Goal: Navigation & Orientation: Find specific page/section

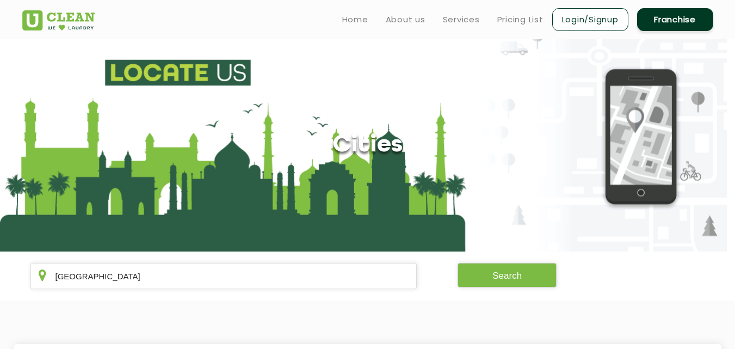
type input "[GEOGRAPHIC_DATA]"
click at [497, 260] on section "Sindhanur Search" at bounding box center [367, 275] width 735 height 49
click at [500, 272] on button "Search" at bounding box center [507, 275] width 99 height 24
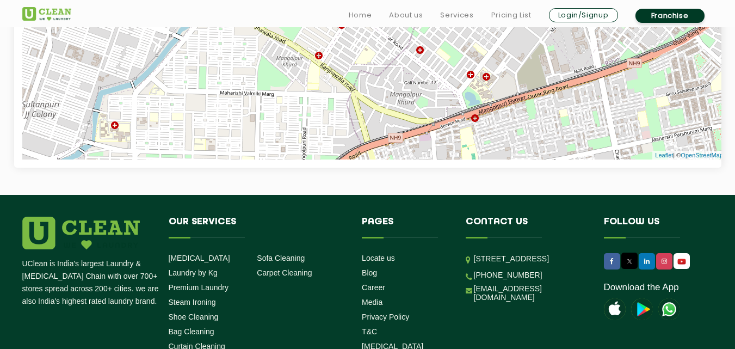
scroll to position [648, 0]
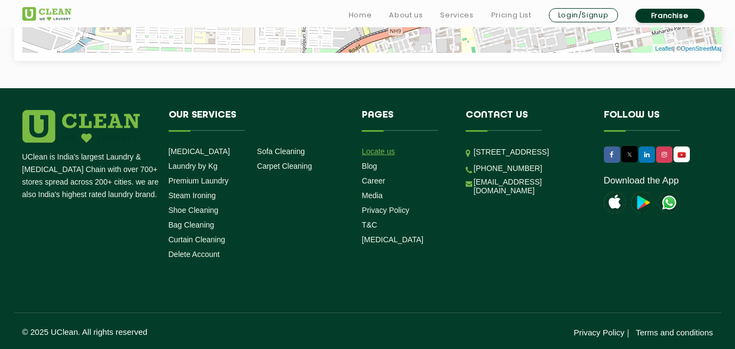
click at [386, 152] on link "Locate us" at bounding box center [378, 151] width 33 height 9
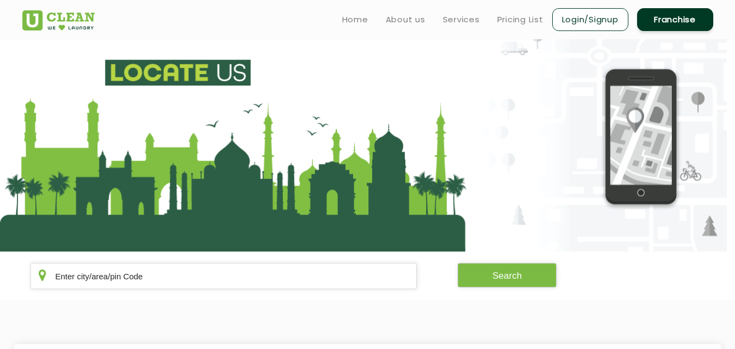
click at [341, 263] on section "Search" at bounding box center [367, 275] width 735 height 49
click at [343, 268] on input "text" at bounding box center [223, 276] width 387 height 26
paste input "[GEOGRAPHIC_DATA]"
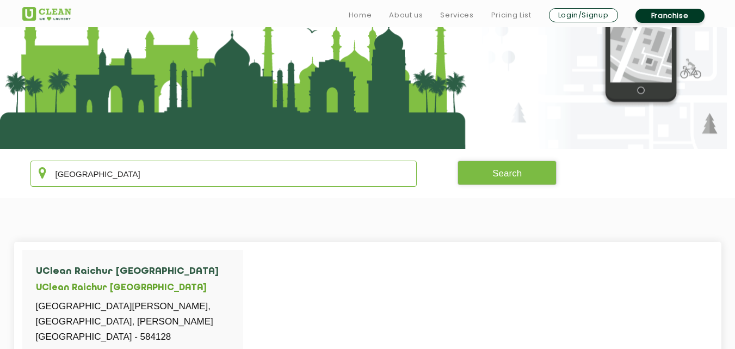
scroll to position [218, 0]
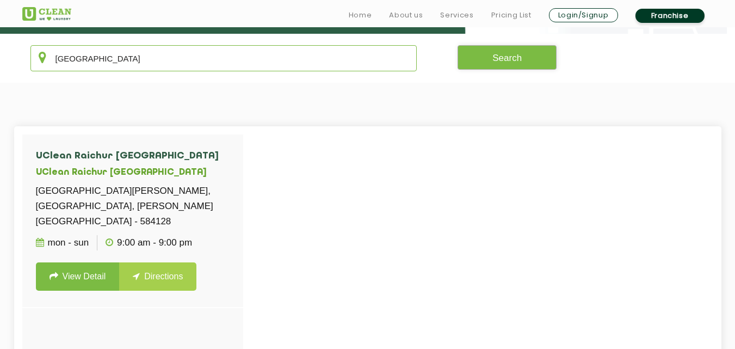
type input "[GEOGRAPHIC_DATA]"
click at [505, 61] on button "Search" at bounding box center [507, 57] width 99 height 24
drag, startPoint x: 190, startPoint y: 57, endPoint x: 0, endPoint y: 85, distance: 192.5
click at [0, 85] on app-locate-us "[GEOGRAPHIC_DATA] Search UClean Raichur [GEOGRAPHIC_DATA] [GEOGRAPHIC_DATA] [GE…" at bounding box center [367, 170] width 735 height 697
paste input "Ziro [GEOGRAPHIC_DATA]"
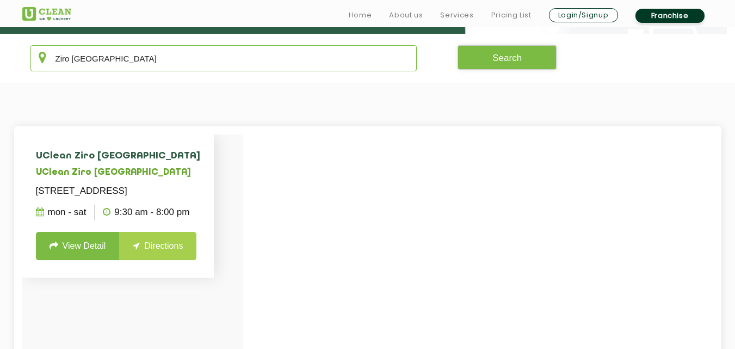
type input "Ziro [GEOGRAPHIC_DATA]"
click at [108, 257] on link "View Detail" at bounding box center [78, 246] width 84 height 28
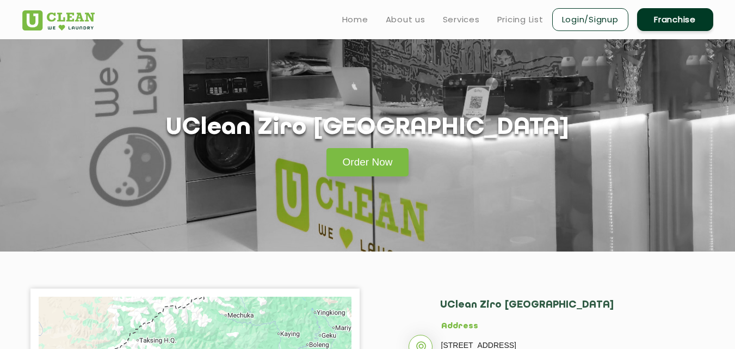
scroll to position [218, 0]
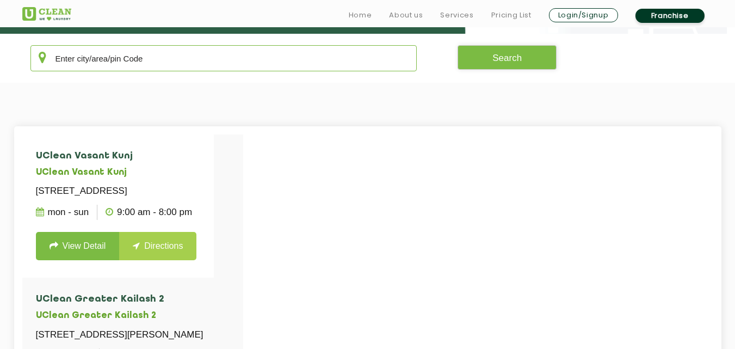
click at [164, 70] on input "text" at bounding box center [223, 58] width 387 height 26
paste input "[PERSON_NAME]"
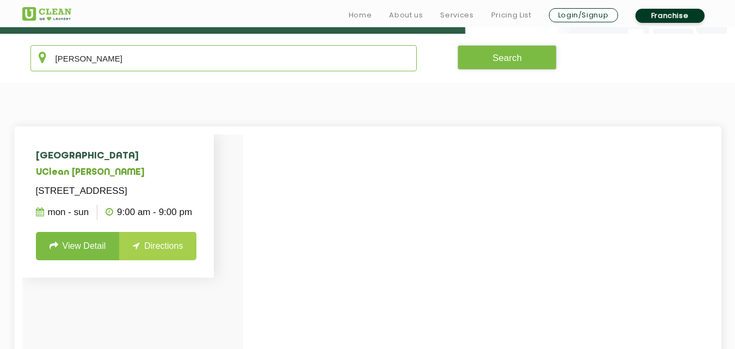
type input "[PERSON_NAME]"
click at [91, 260] on link "View Detail" at bounding box center [78, 246] width 84 height 28
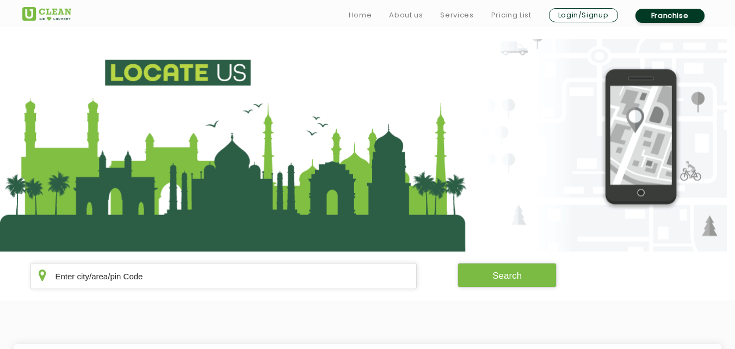
scroll to position [218, 0]
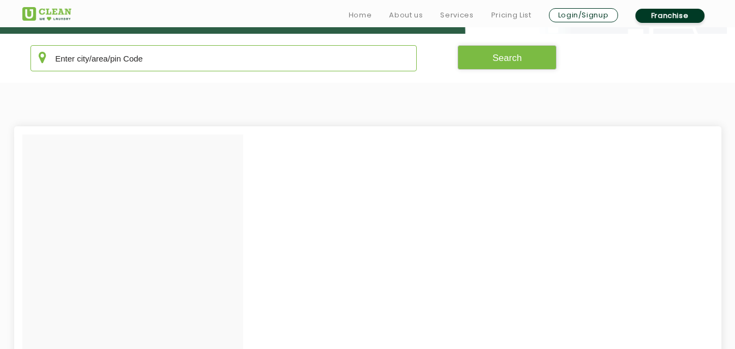
click at [156, 64] on input "text" at bounding box center [223, 58] width 387 height 26
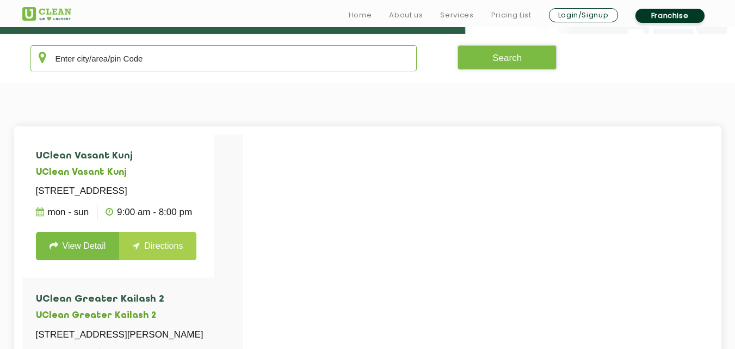
paste input "Tinsukia"
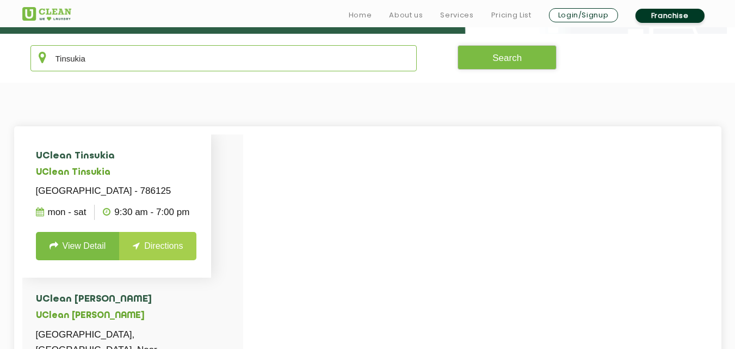
type input "Tinsukia"
click at [87, 259] on link "View Detail" at bounding box center [78, 246] width 84 height 28
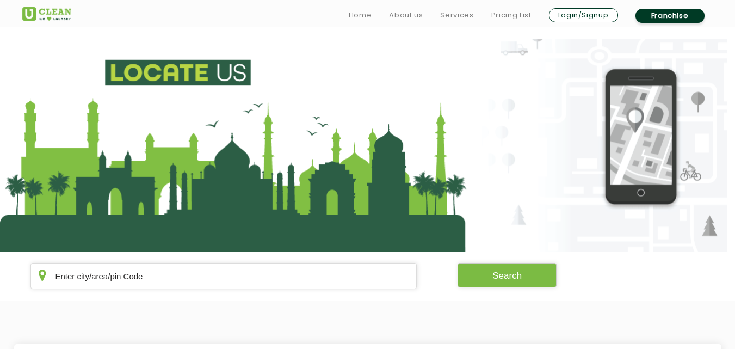
scroll to position [218, 0]
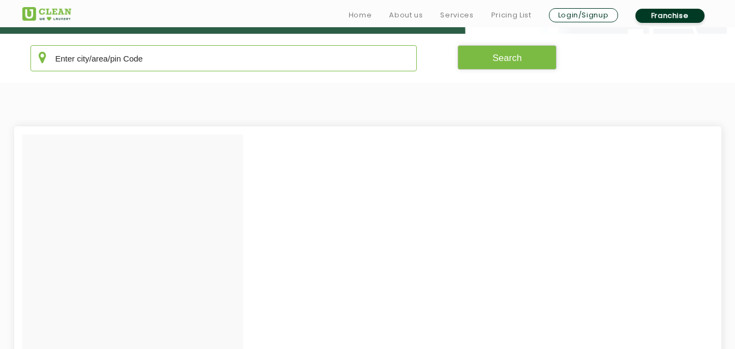
click at [168, 59] on input "text" at bounding box center [223, 58] width 387 height 26
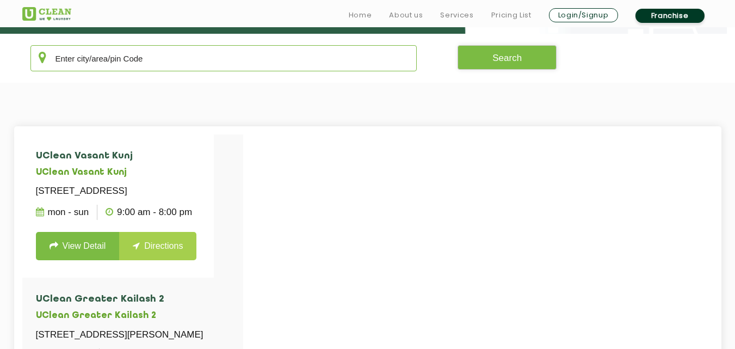
paste input "Narengi Guwahati"
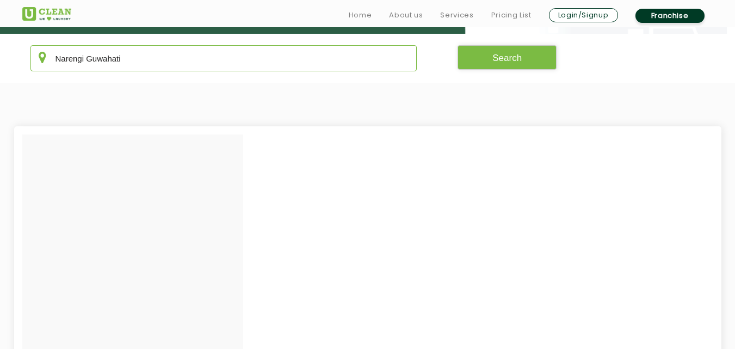
click at [107, 63] on input "Narengi Guwahati" at bounding box center [223, 58] width 387 height 26
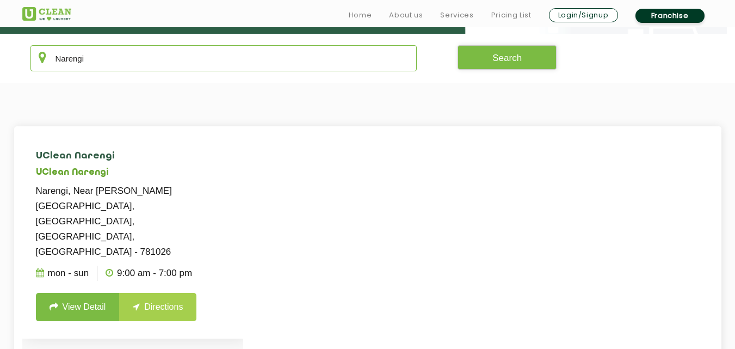
type input "Narengi"
click at [91, 293] on link "View Detail" at bounding box center [78, 307] width 84 height 28
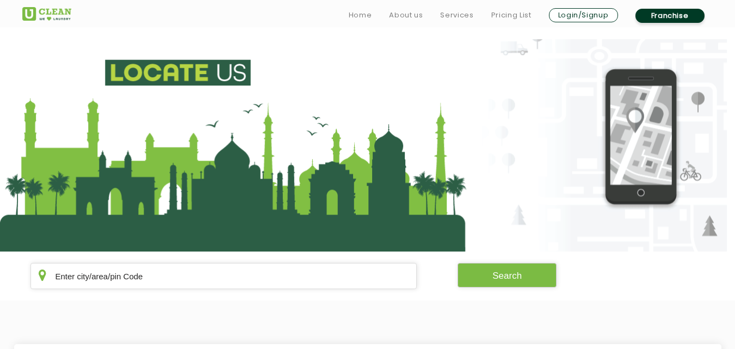
scroll to position [218, 0]
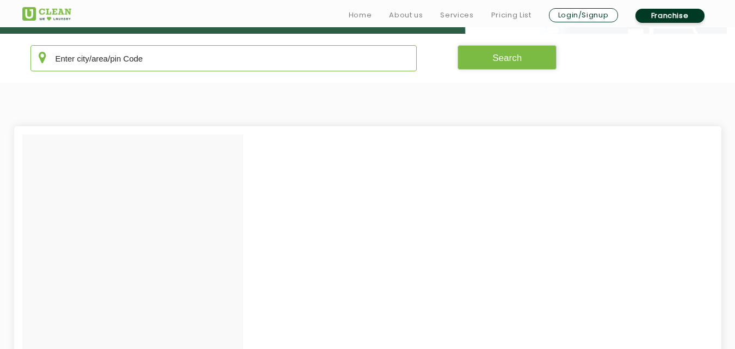
click at [170, 50] on input "text" at bounding box center [223, 58] width 387 height 26
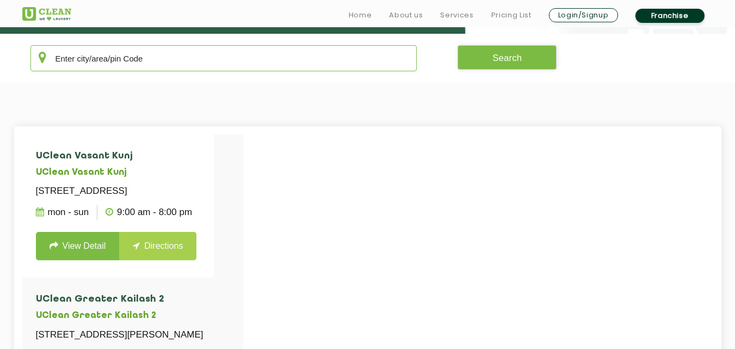
paste input "[PERSON_NAME] Nagar"
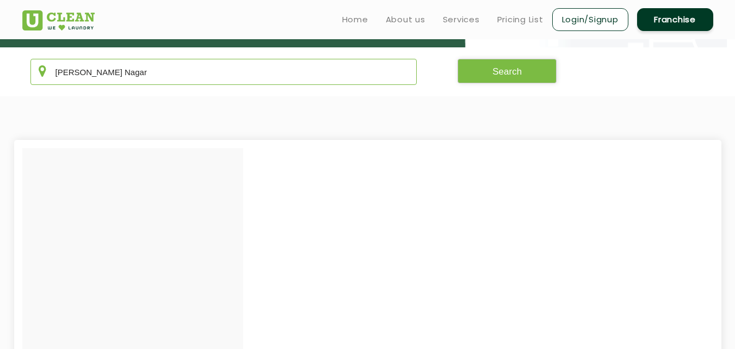
scroll to position [163, 0]
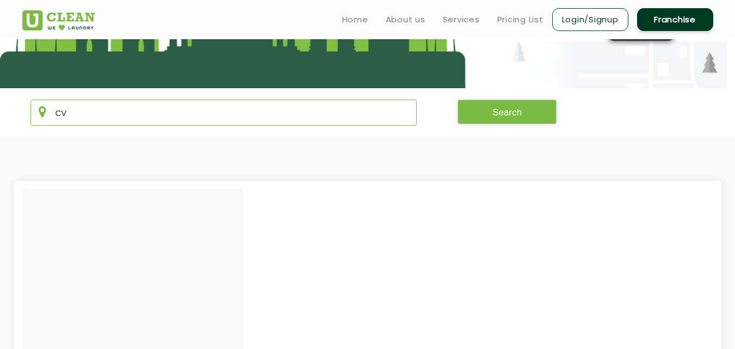
type input "C"
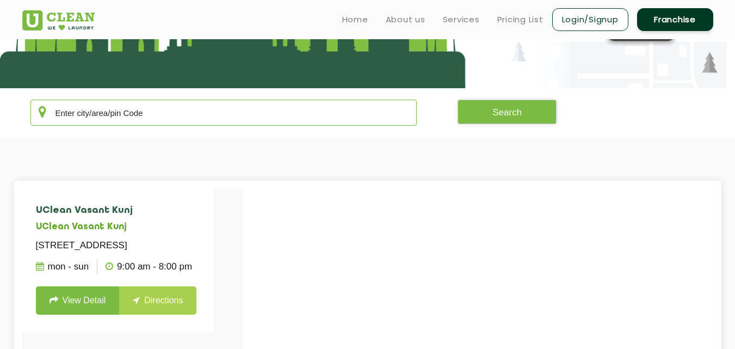
click at [166, 111] on input "text" at bounding box center [223, 113] width 387 height 26
paste input "[GEOGRAPHIC_DATA]"
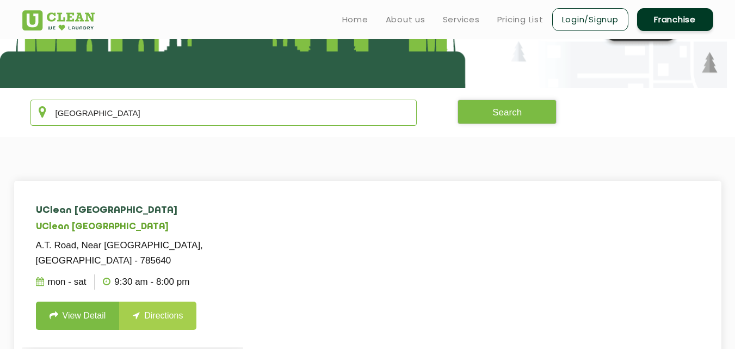
type input "[GEOGRAPHIC_DATA]"
click at [92, 323] on link "View Detail" at bounding box center [78, 315] width 84 height 28
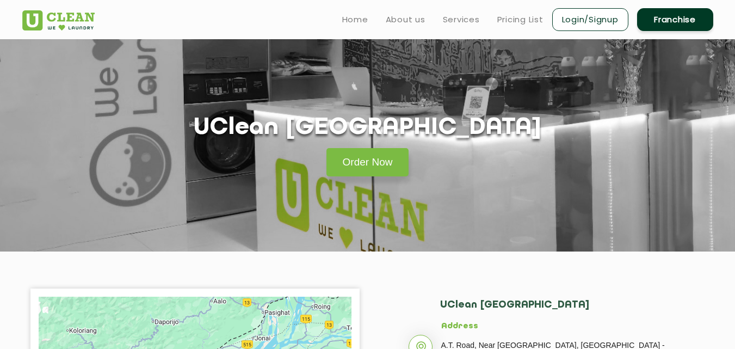
scroll to position [163, 0]
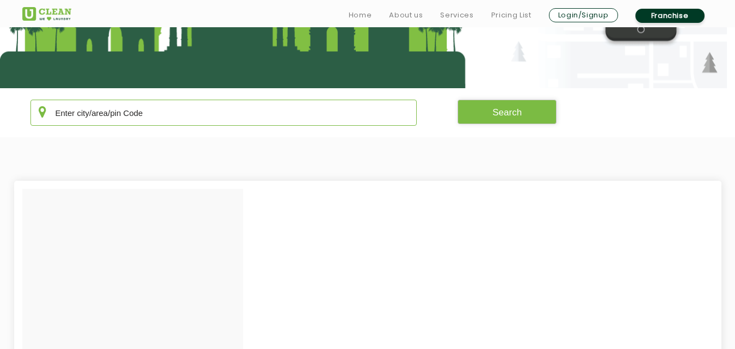
click at [221, 112] on input "text" at bounding box center [223, 113] width 387 height 26
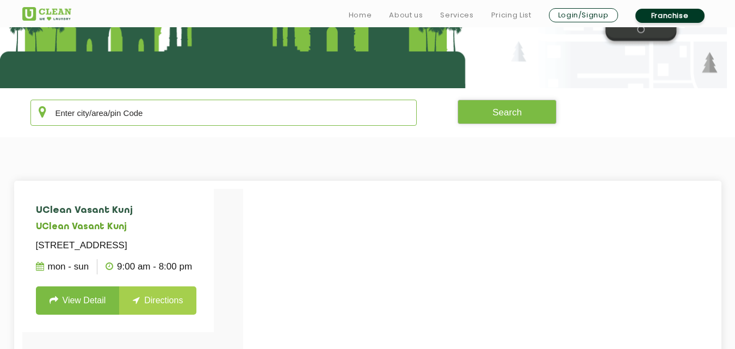
paste input "Pimple Saudagar"
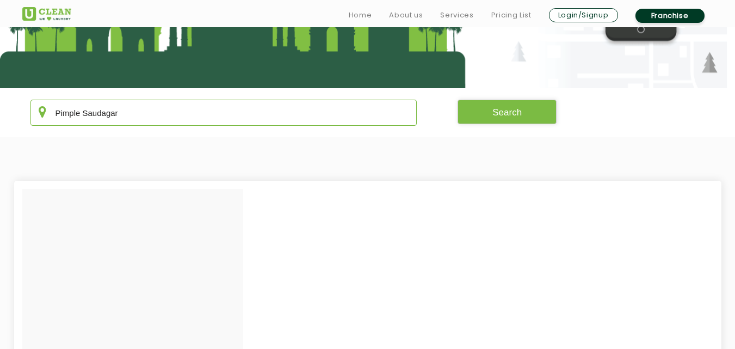
click at [109, 102] on input "Pimple Saudagar" at bounding box center [223, 113] width 387 height 26
drag, startPoint x: 164, startPoint y: 109, endPoint x: 33, endPoint y: 109, distance: 131.1
click at [33, 109] on input "Pimple" at bounding box center [223, 113] width 387 height 26
paste input "Kankinara [GEOGRAPHIC_DATA]"
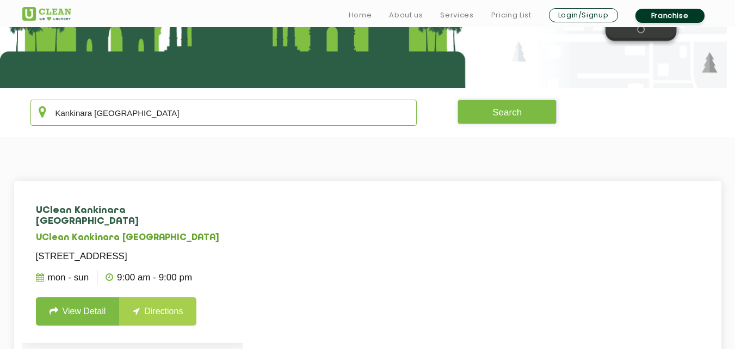
type input "Kankinara [GEOGRAPHIC_DATA]"
click at [102, 325] on link "View Detail" at bounding box center [78, 311] width 84 height 28
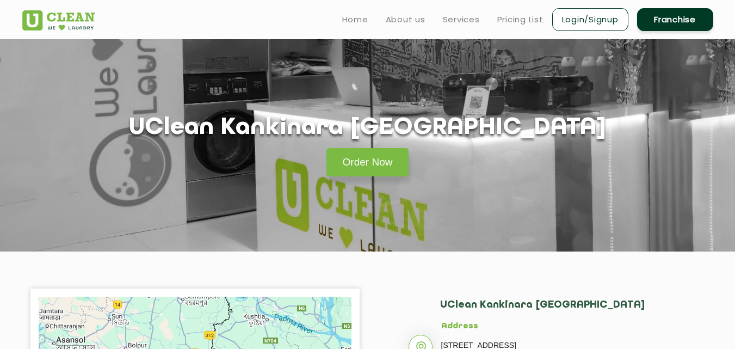
scroll to position [163, 0]
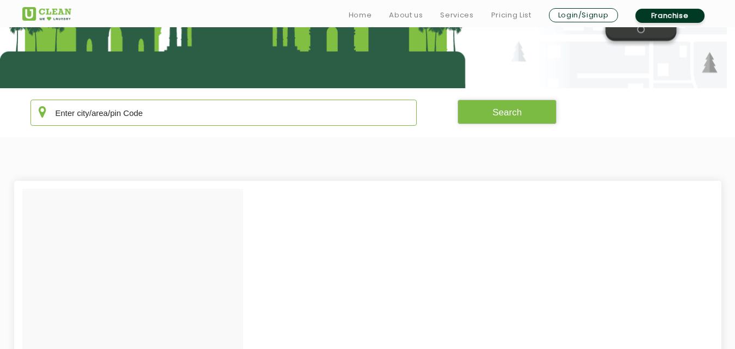
click at [187, 107] on input "text" at bounding box center [223, 113] width 387 height 26
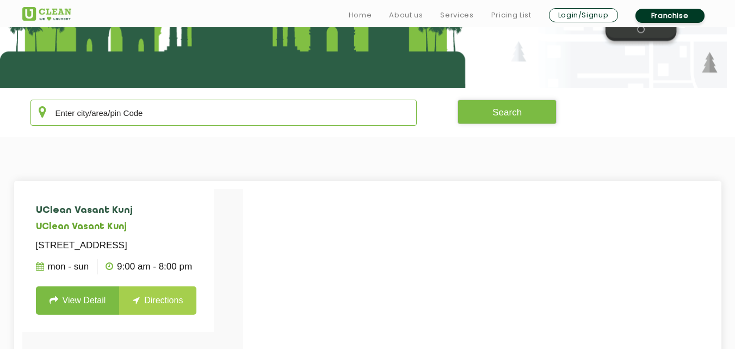
paste input "Charmwood Faridabad"
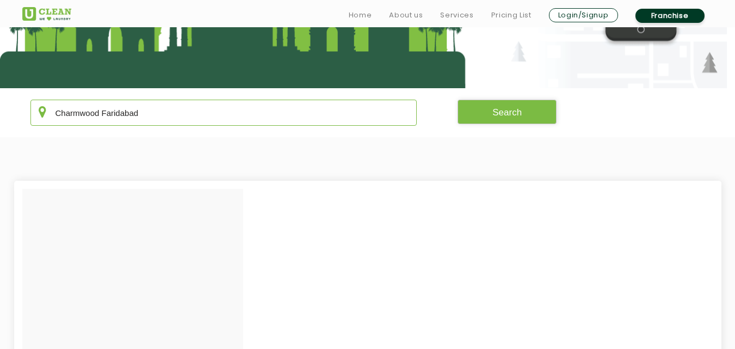
click at [134, 115] on input "Charmwood Faridabad" at bounding box center [223, 113] width 387 height 26
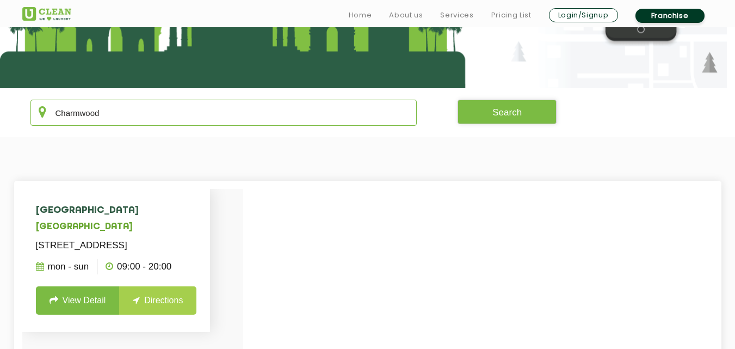
type input "Charmwood"
click at [78, 314] on link "View Detail" at bounding box center [78, 300] width 84 height 28
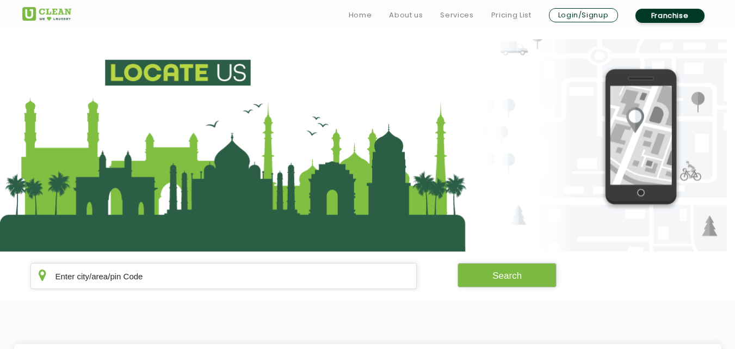
scroll to position [163, 0]
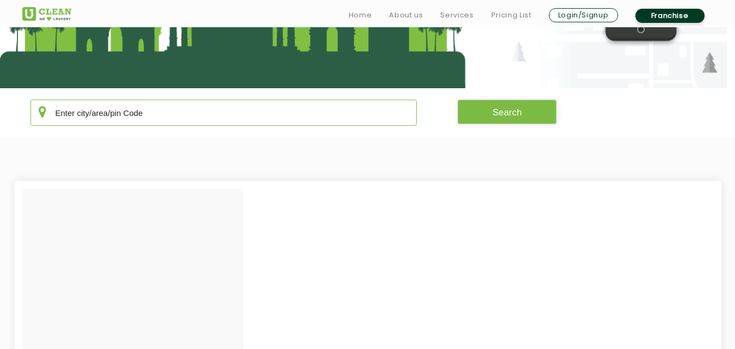
click at [207, 118] on input "text" at bounding box center [223, 113] width 387 height 26
paste input "[PERSON_NAME][GEOGRAPHIC_DATA] [GEOGRAPHIC_DATA]"
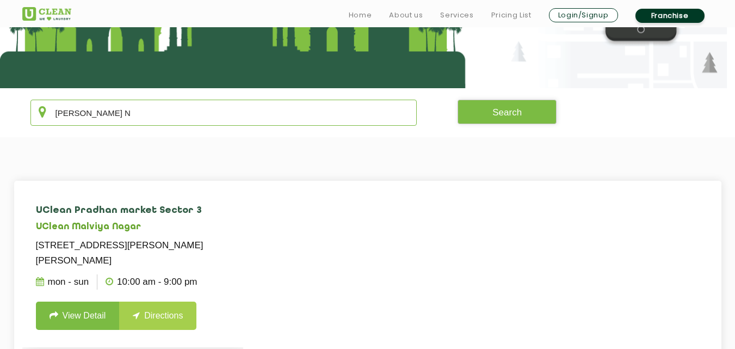
type input "[PERSON_NAME] N"
click at [98, 310] on link "View Detail" at bounding box center [78, 315] width 84 height 28
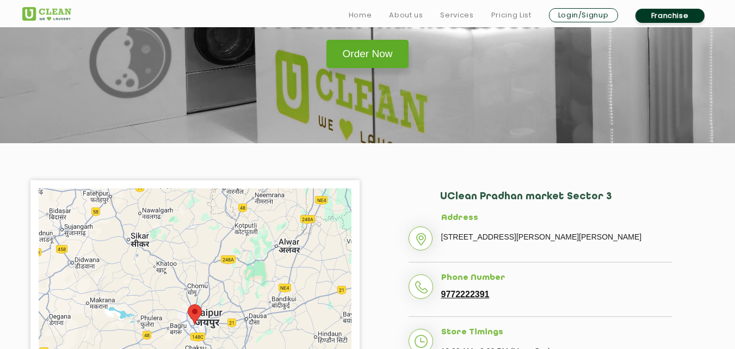
scroll to position [109, 0]
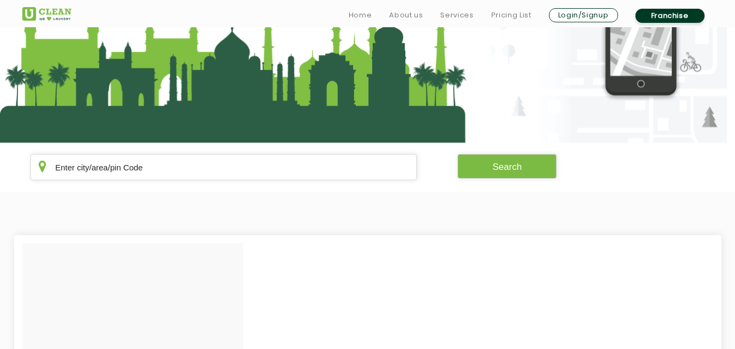
scroll to position [163, 0]
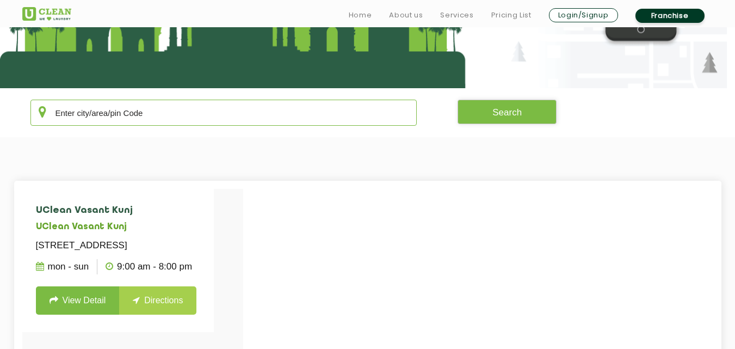
click at [235, 114] on input "text" at bounding box center [223, 113] width 387 height 26
paste input "[PERSON_NAME] Nagar [GEOGRAPHIC_DATA]"
type input "[PERSON_NAME]"
click at [95, 314] on link "View Detail" at bounding box center [78, 300] width 84 height 28
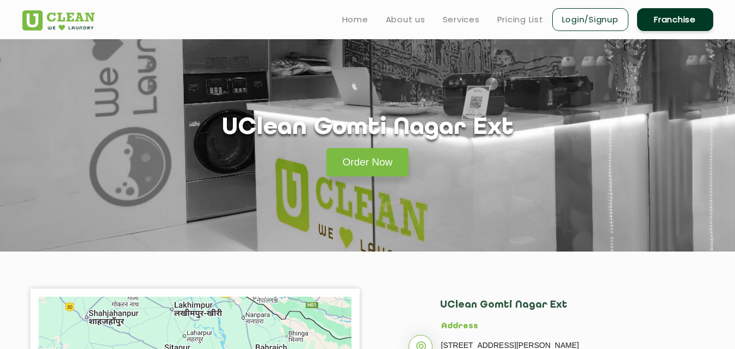
scroll to position [163, 0]
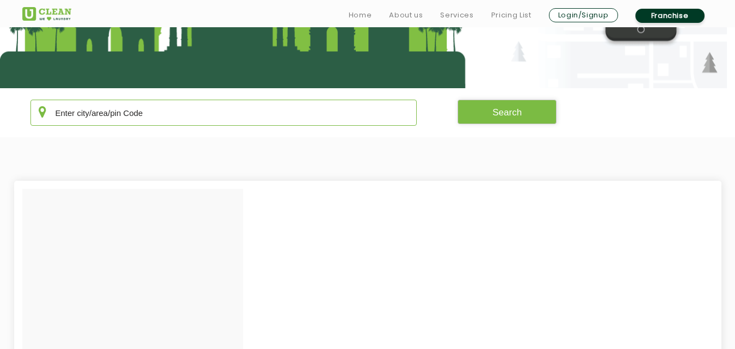
click at [165, 111] on input "text" at bounding box center [223, 113] width 387 height 26
paste input "[GEOGRAPHIC_DATA], [GEOGRAPHIC_DATA]"
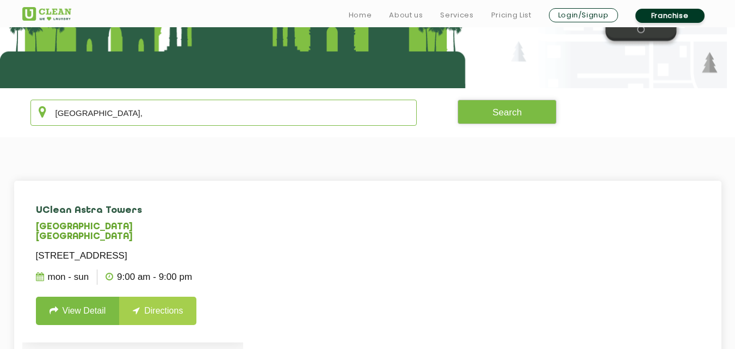
type input "[GEOGRAPHIC_DATA],"
click at [91, 325] on link "View Detail" at bounding box center [78, 311] width 84 height 28
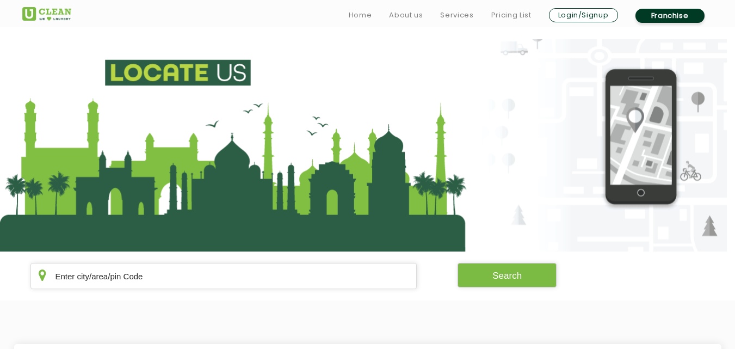
scroll to position [163, 0]
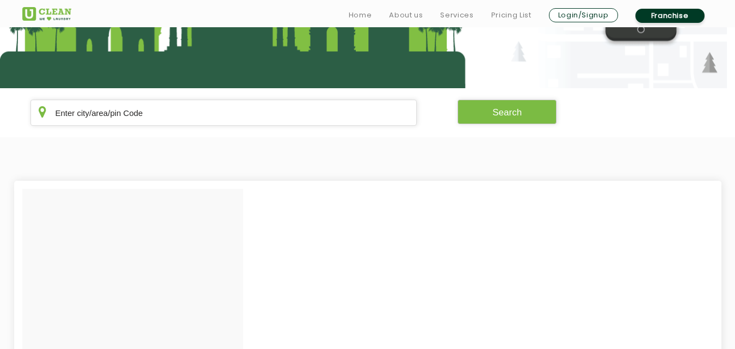
click at [129, 126] on section "Search" at bounding box center [367, 112] width 735 height 49
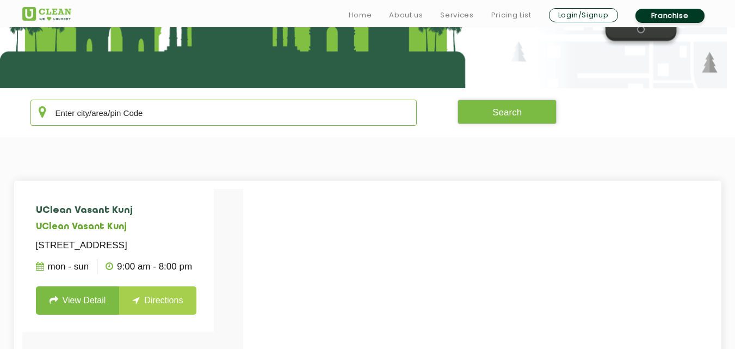
click at [130, 119] on input "text" at bounding box center [223, 113] width 387 height 26
paste input "[GEOGRAPHIC_DATA], [GEOGRAPHIC_DATA]"
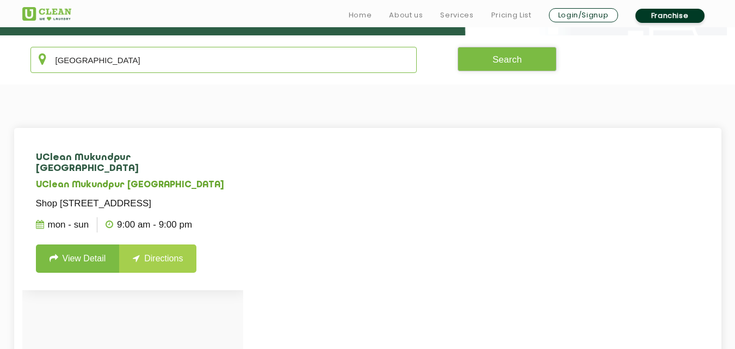
scroll to position [272, 0]
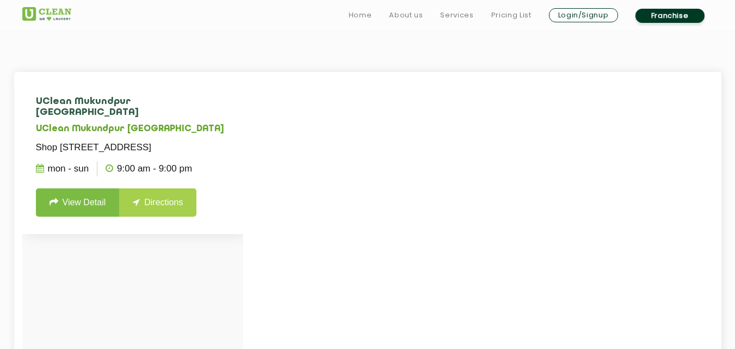
type input "[GEOGRAPHIC_DATA]"
click at [87, 217] on link "View Detail" at bounding box center [78, 202] width 84 height 28
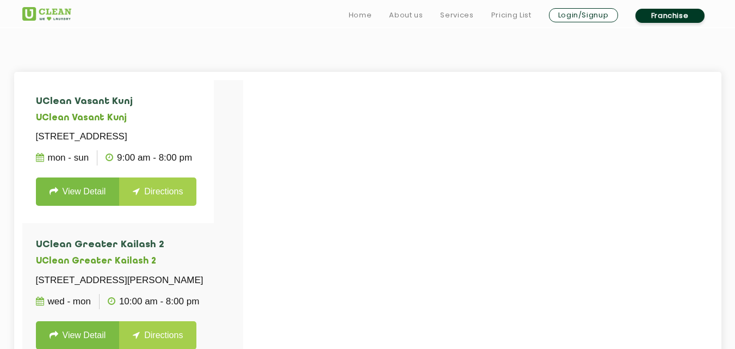
scroll to position [163, 0]
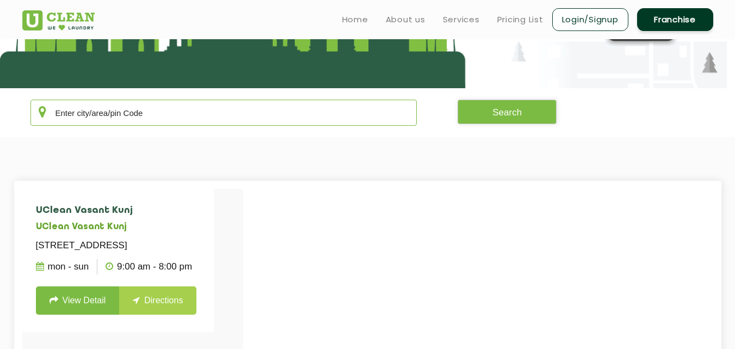
click at [195, 112] on input "text" at bounding box center [223, 113] width 387 height 26
paste input "Hazratganj, [GEOGRAPHIC_DATA]"
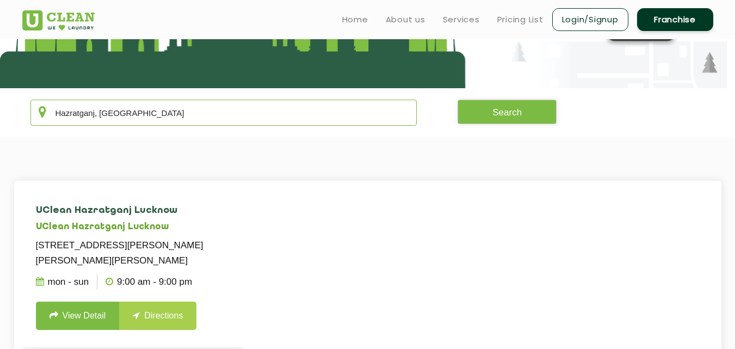
type input "Hazratganj, [GEOGRAPHIC_DATA]"
click at [75, 319] on link "View Detail" at bounding box center [78, 315] width 84 height 28
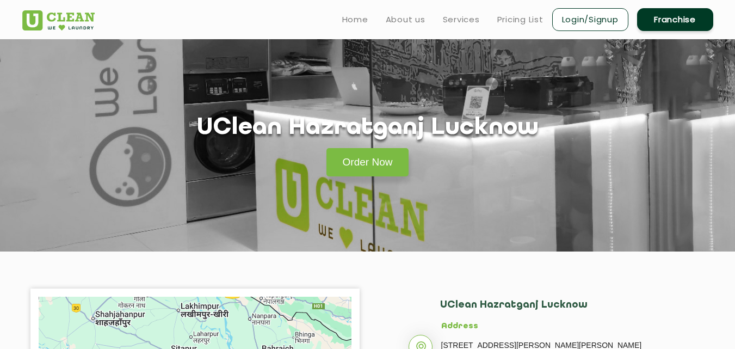
scroll to position [163, 0]
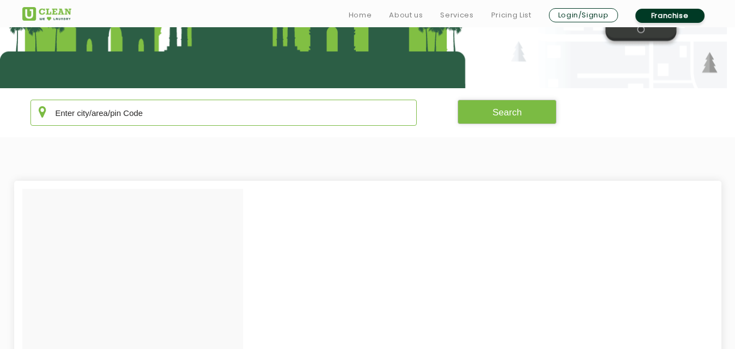
click at [215, 115] on input "text" at bounding box center [223, 113] width 387 height 26
paste input "Suncity, [GEOGRAPHIC_DATA]"
type input "Suncity"
click at [538, 121] on button "Search" at bounding box center [507, 112] width 99 height 24
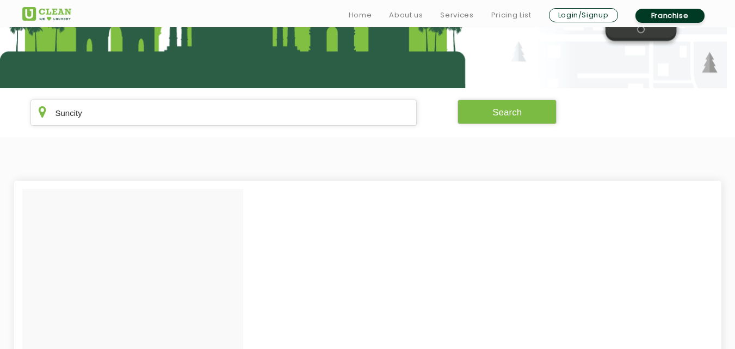
click at [118, 99] on section "Suncity Search" at bounding box center [367, 112] width 735 height 49
click at [118, 104] on input "Suncity" at bounding box center [223, 113] width 387 height 26
drag, startPoint x: 117, startPoint y: 109, endPoint x: 0, endPoint y: 109, distance: 117.0
click at [0, 109] on section "Suncity Search" at bounding box center [367, 112] width 735 height 49
paste input "Kamalgazi, [GEOGRAPHIC_DATA]"
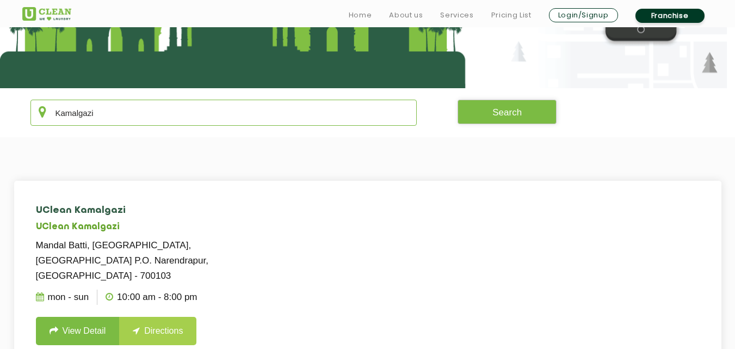
type input "Kamalgazi"
click at [75, 332] on link "View Detail" at bounding box center [78, 331] width 84 height 28
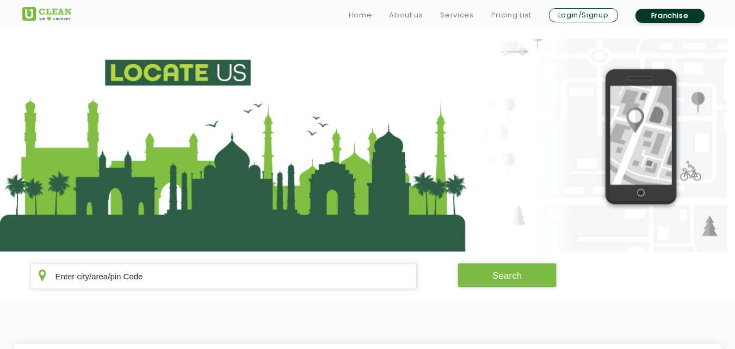
scroll to position [163, 0]
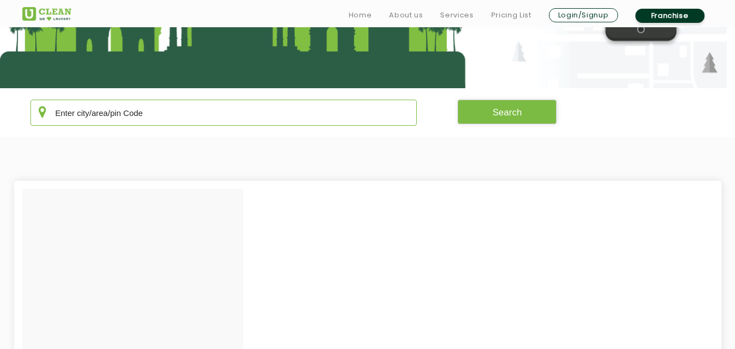
click at [173, 115] on input "text" at bounding box center [223, 113] width 387 height 26
paste input "[PERSON_NAME], [GEOGRAPHIC_DATA]"
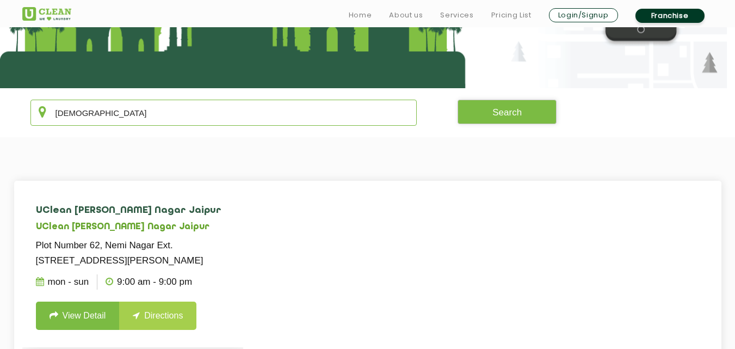
type input "[DEMOGRAPHIC_DATA]"
click at [87, 311] on link "View Detail" at bounding box center [78, 315] width 84 height 28
